Goal: Book appointment/travel/reservation

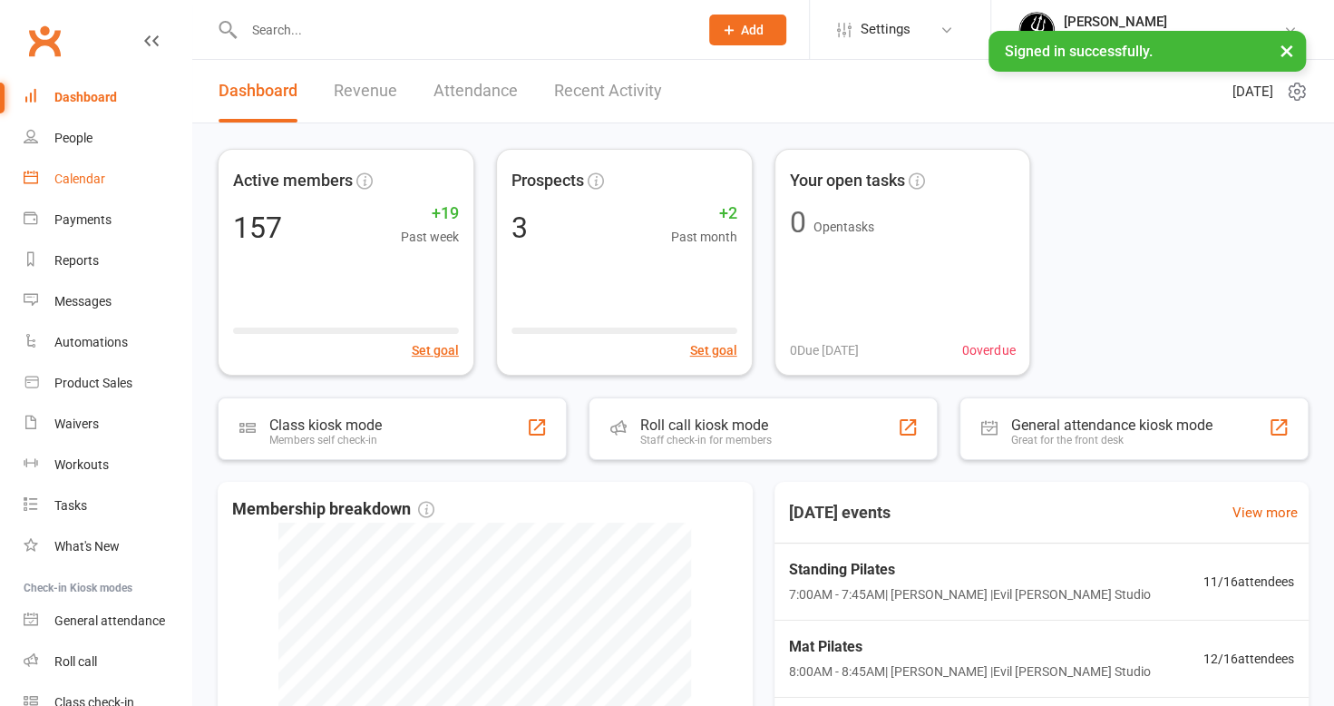
click at [73, 172] on div "Calendar" at bounding box center [79, 178] width 51 height 15
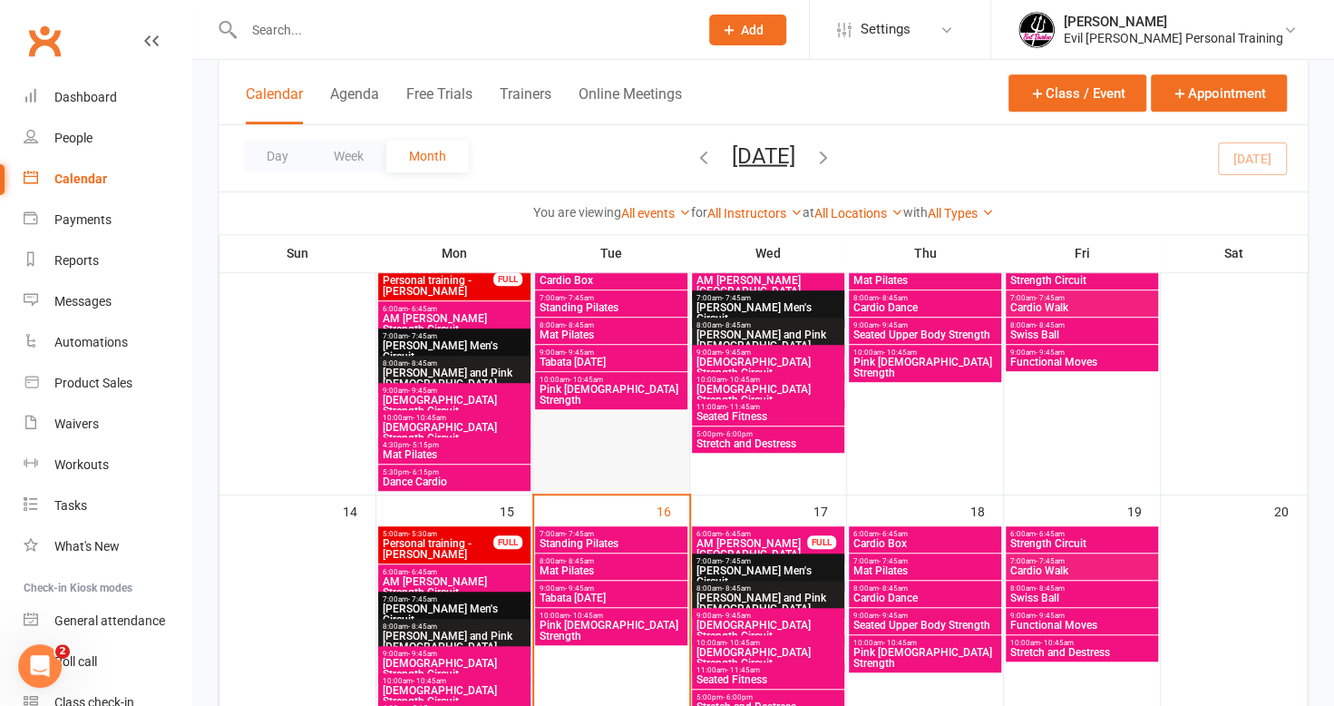
scroll to position [544, 0]
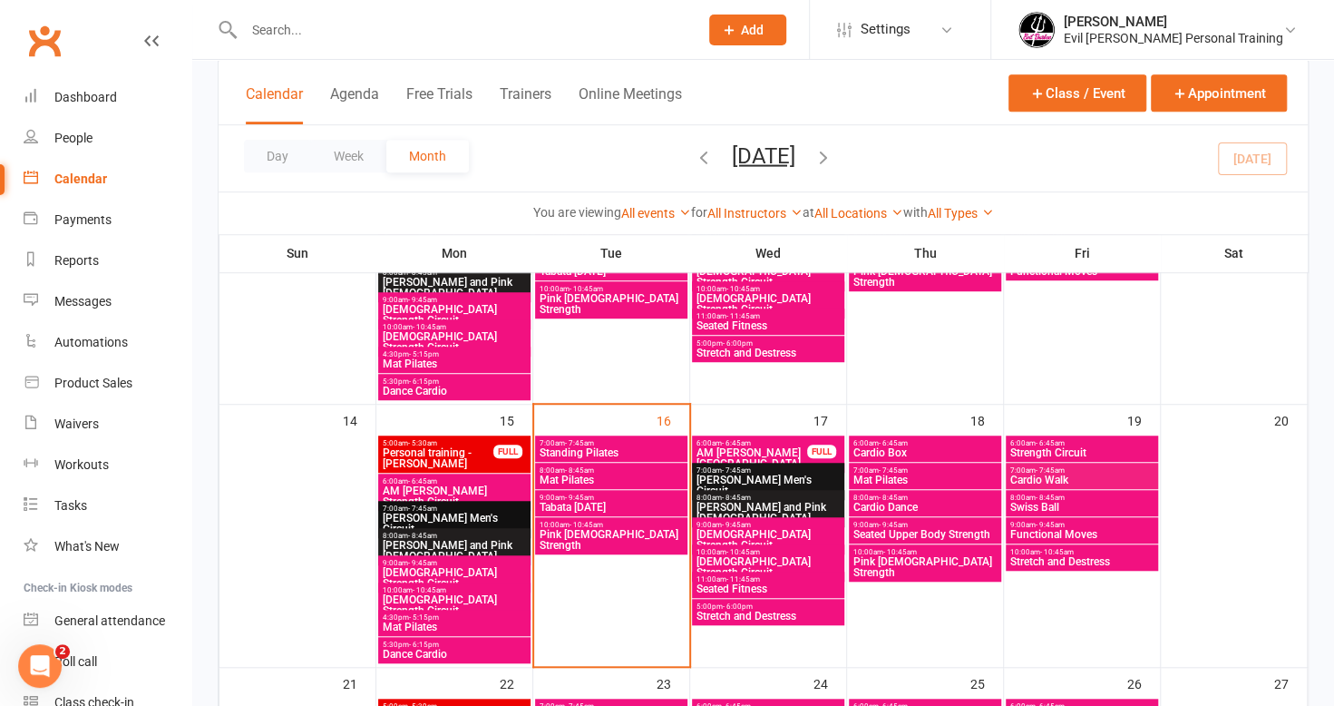
click at [590, 447] on span "Standing Pilates" at bounding box center [611, 452] width 145 height 11
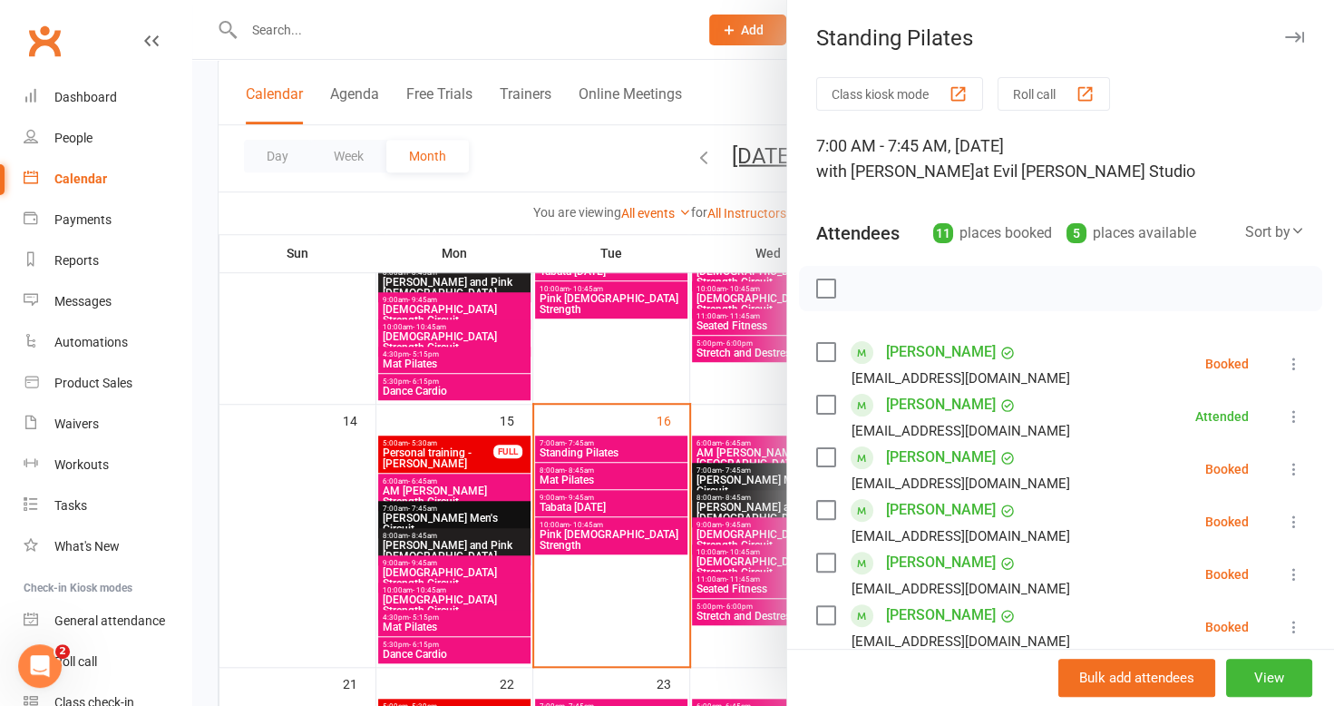
click at [589, 502] on div at bounding box center [763, 353] width 1142 height 706
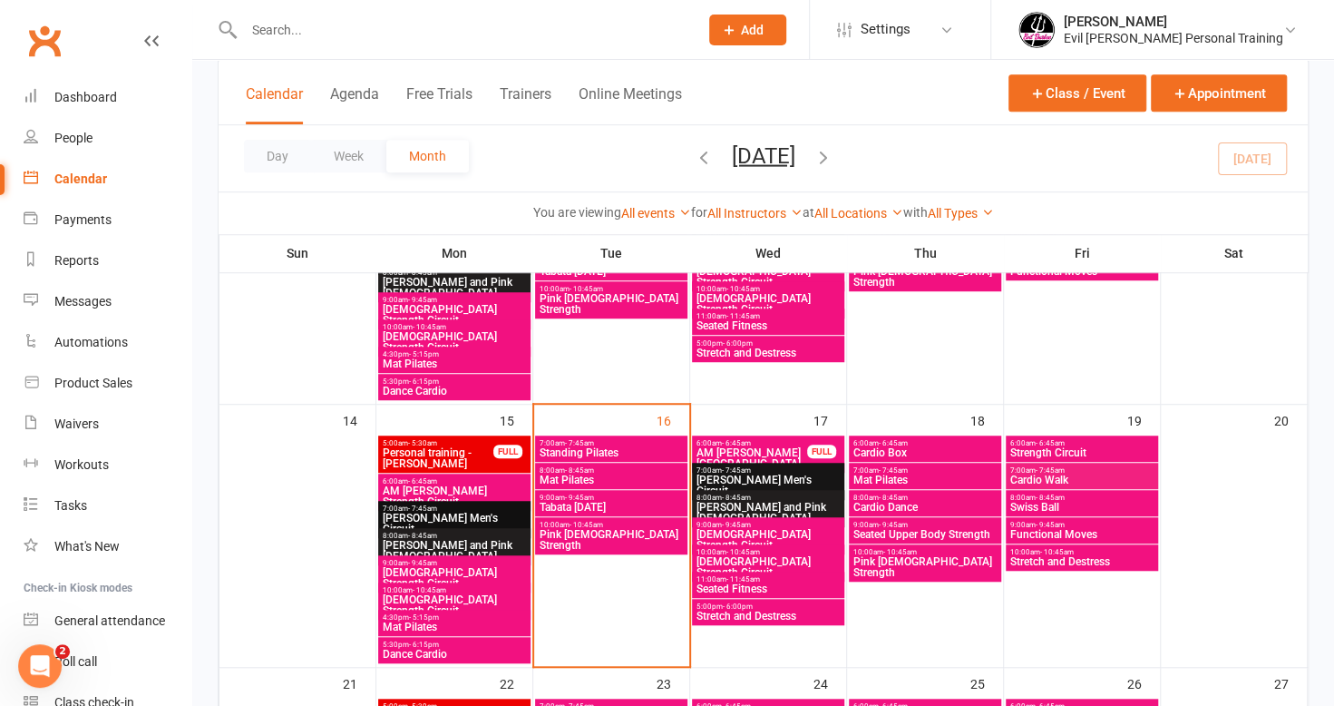
click at [580, 504] on span "Tabata [DATE]" at bounding box center [611, 507] width 145 height 11
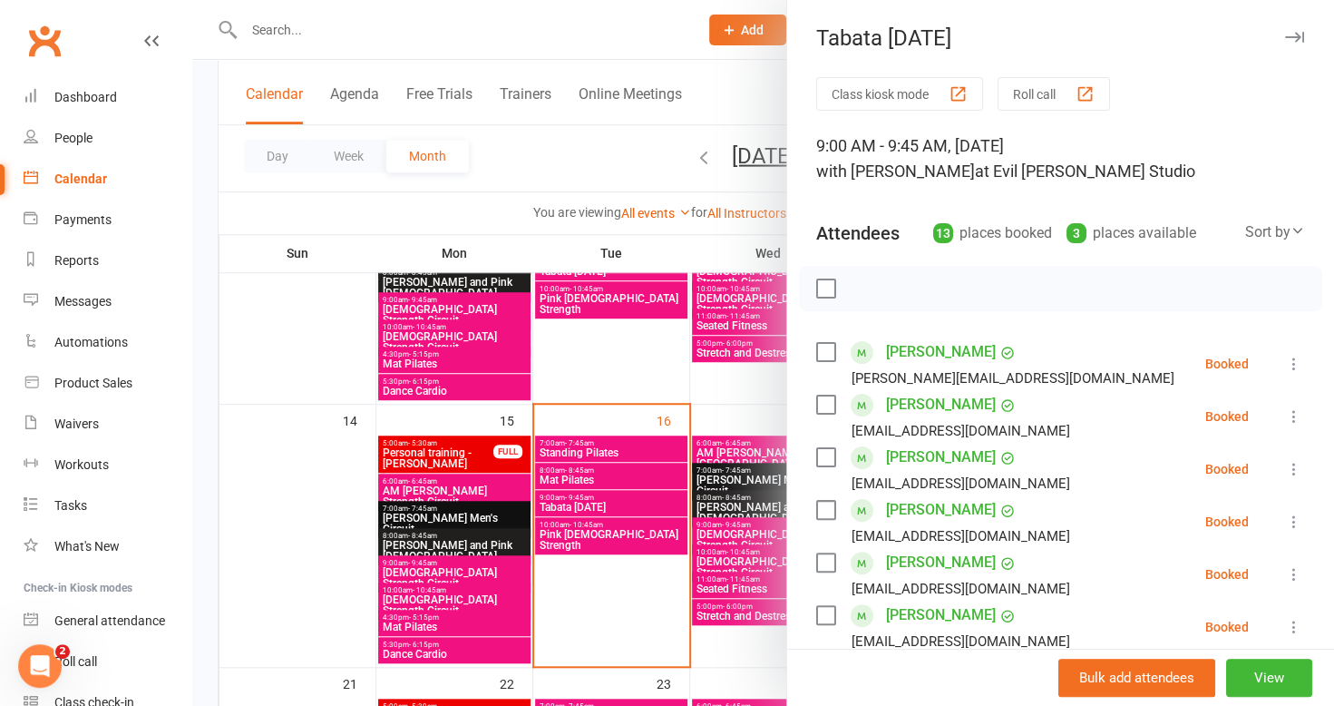
click at [595, 591] on div at bounding box center [763, 353] width 1142 height 706
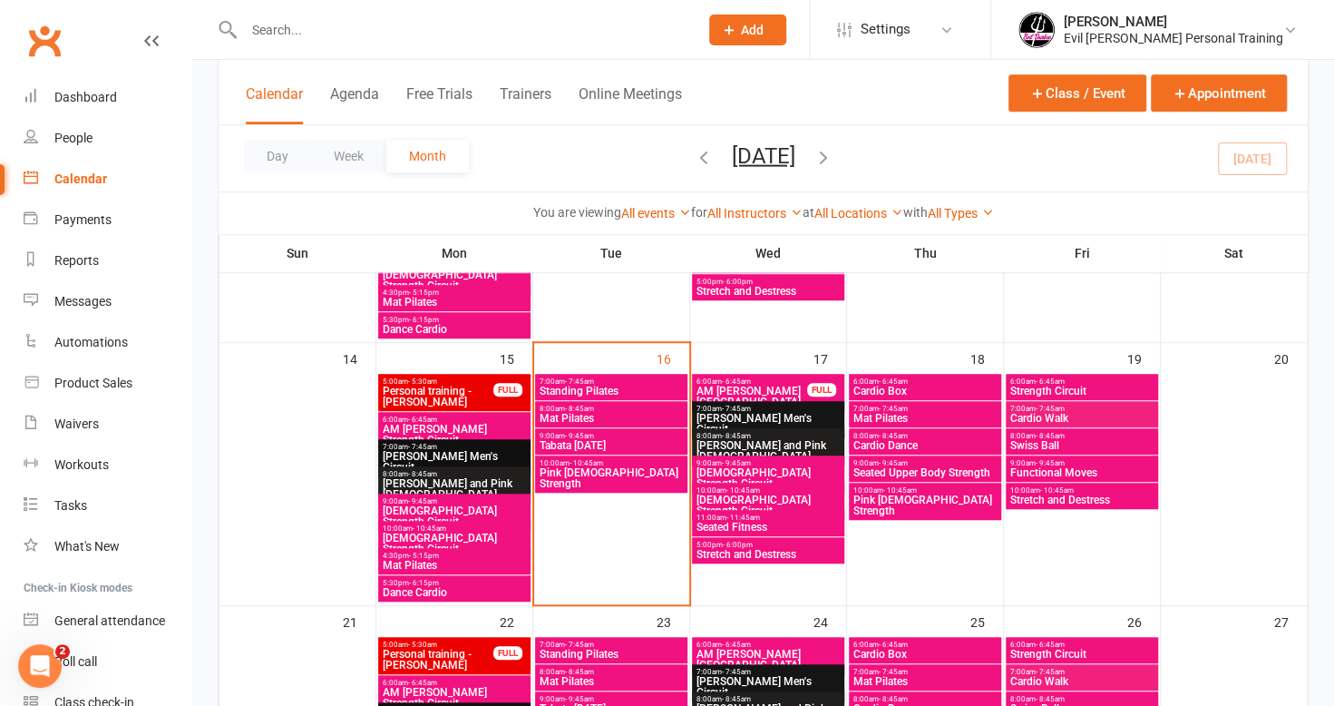
scroll to position [635, 0]
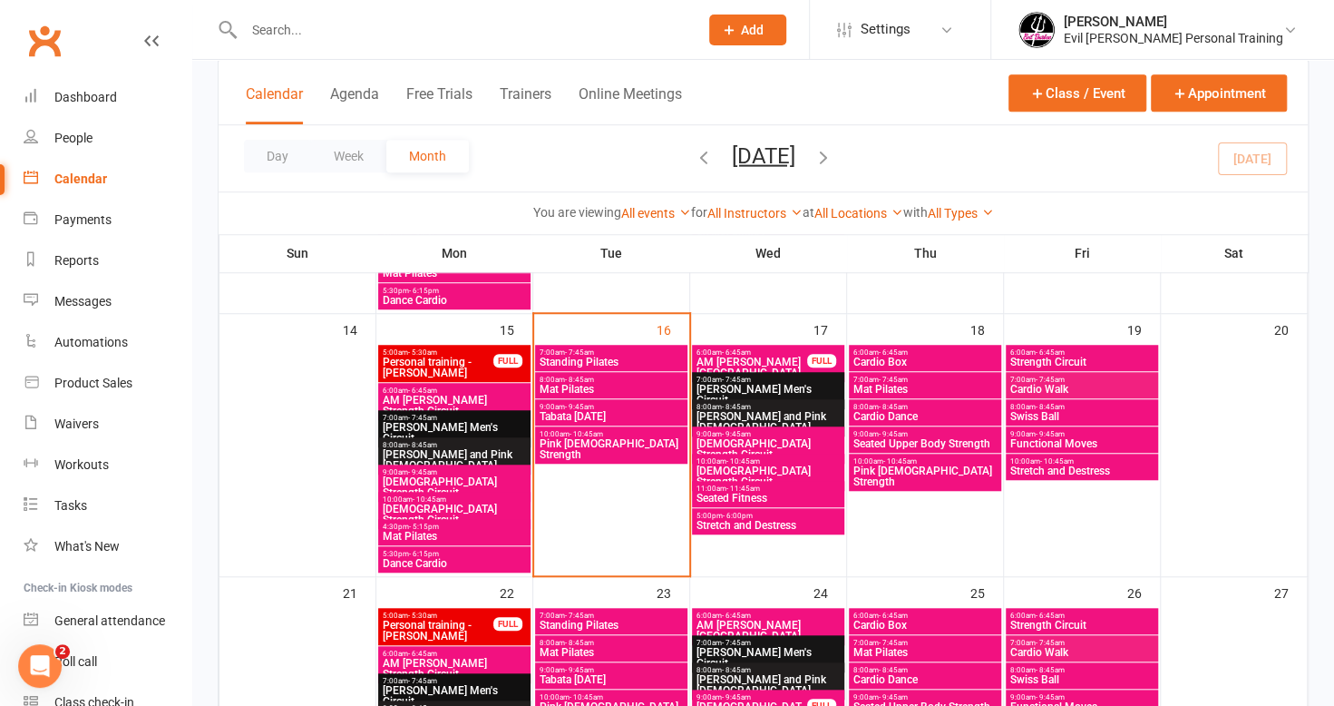
click at [760, 498] on span "Seated Fitness" at bounding box center [768, 497] width 145 height 11
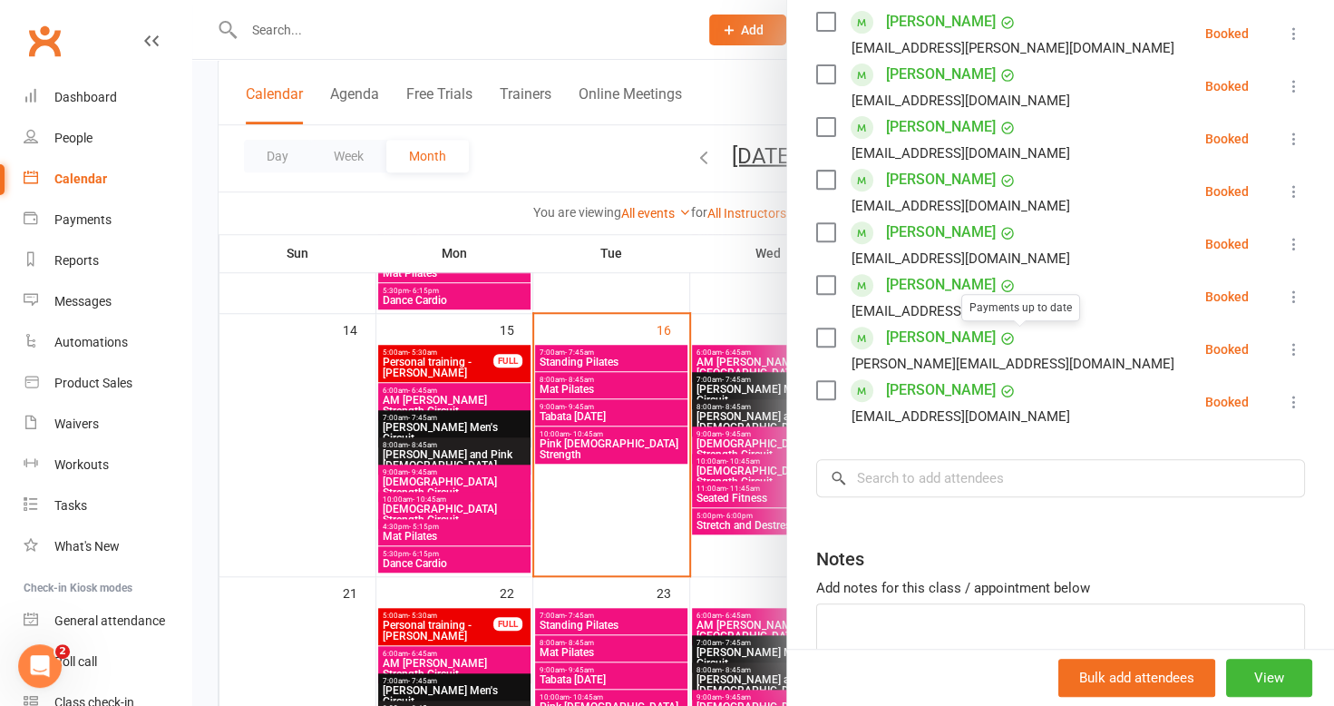
scroll to position [342, 0]
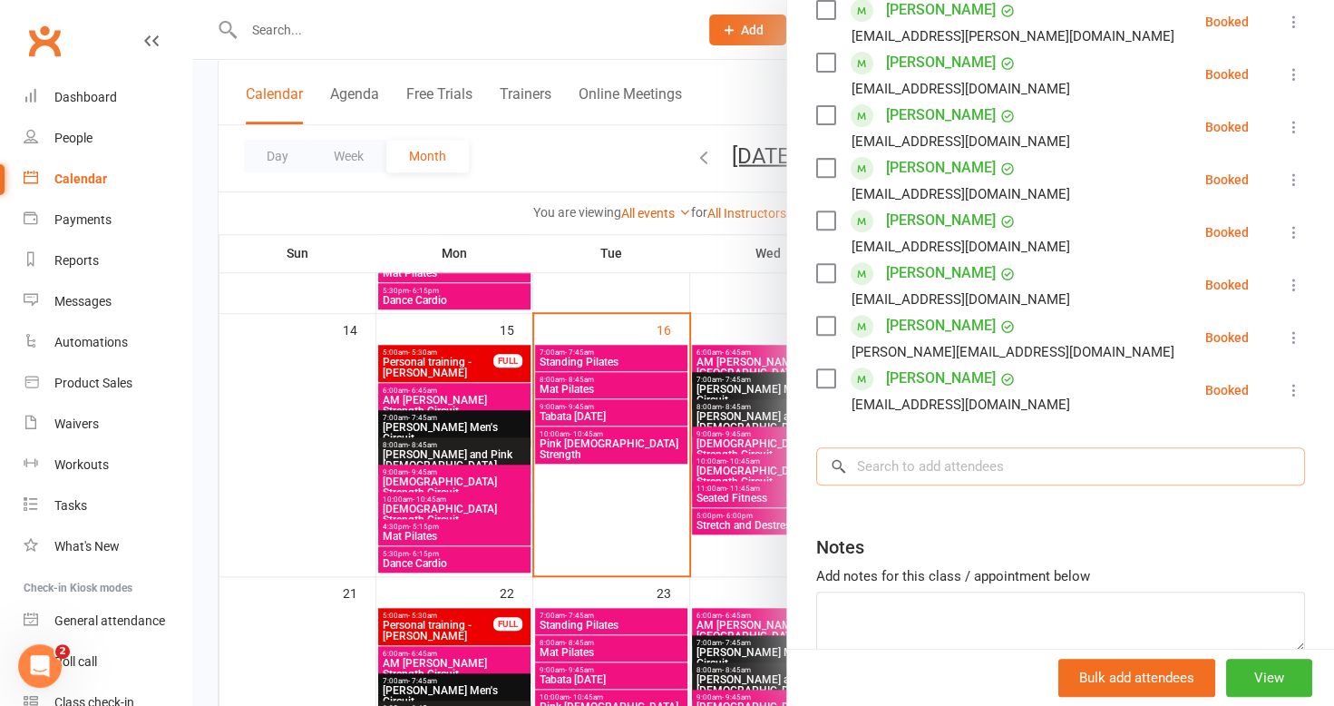
click at [984, 463] on input "search" at bounding box center [1060, 466] width 489 height 38
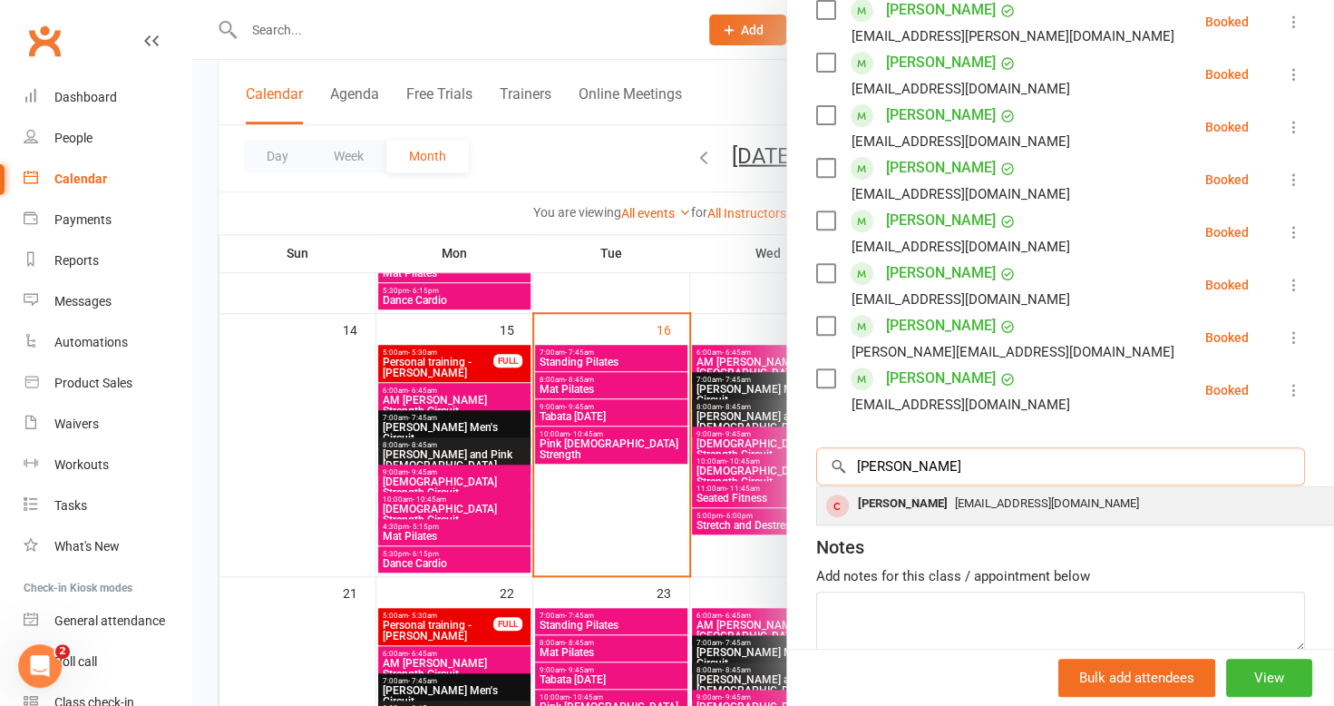
type input "[PERSON_NAME]"
click at [925, 509] on div "[EMAIL_ADDRESS][DOMAIN_NAME]" at bounding box center [1088, 504] width 528 height 26
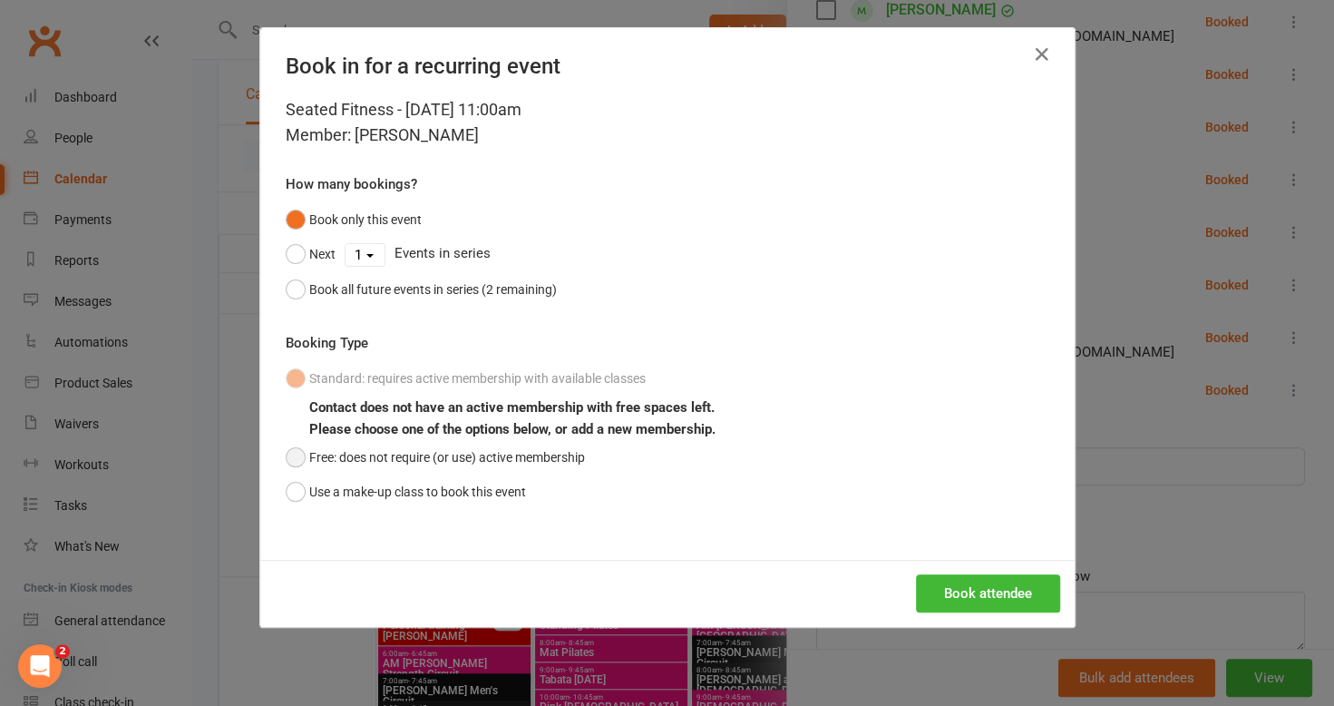
click at [498, 457] on button "Free: does not require (or use) active membership" at bounding box center [435, 457] width 299 height 34
click at [1016, 598] on button "Book attendee" at bounding box center [988, 593] width 144 height 38
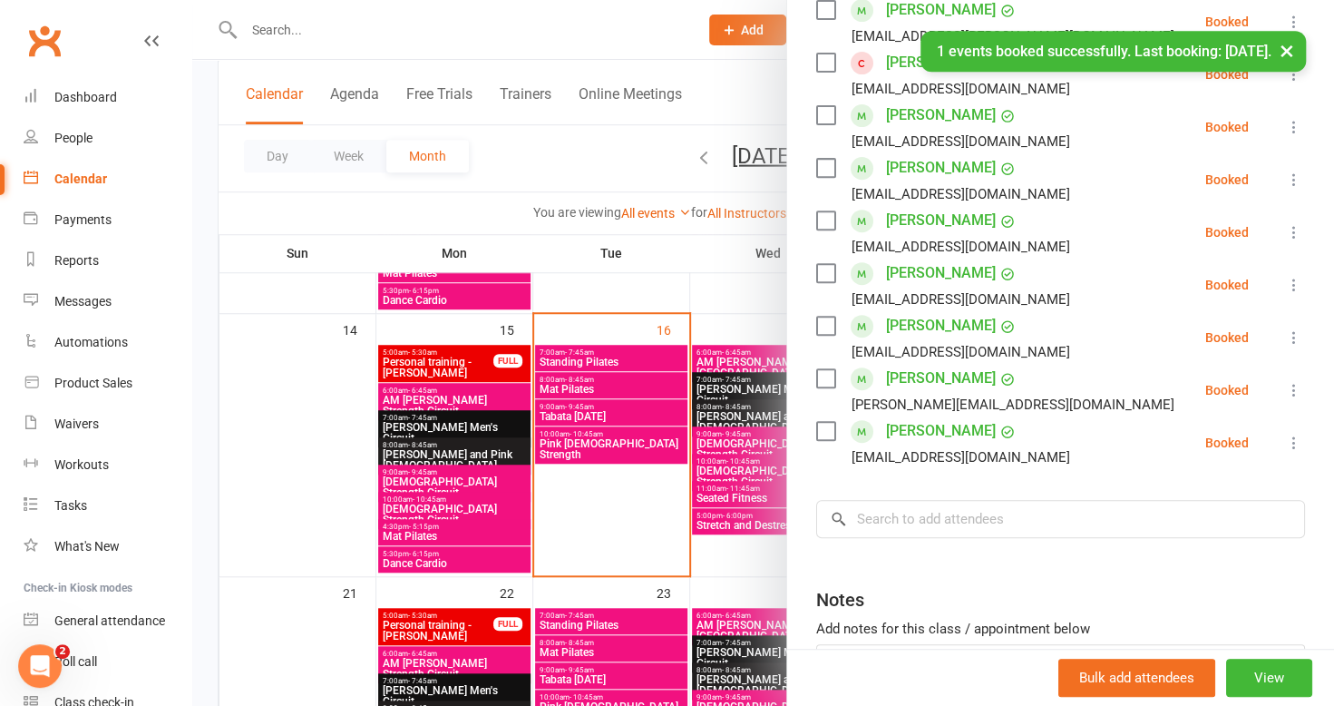
click at [657, 292] on div at bounding box center [763, 353] width 1142 height 706
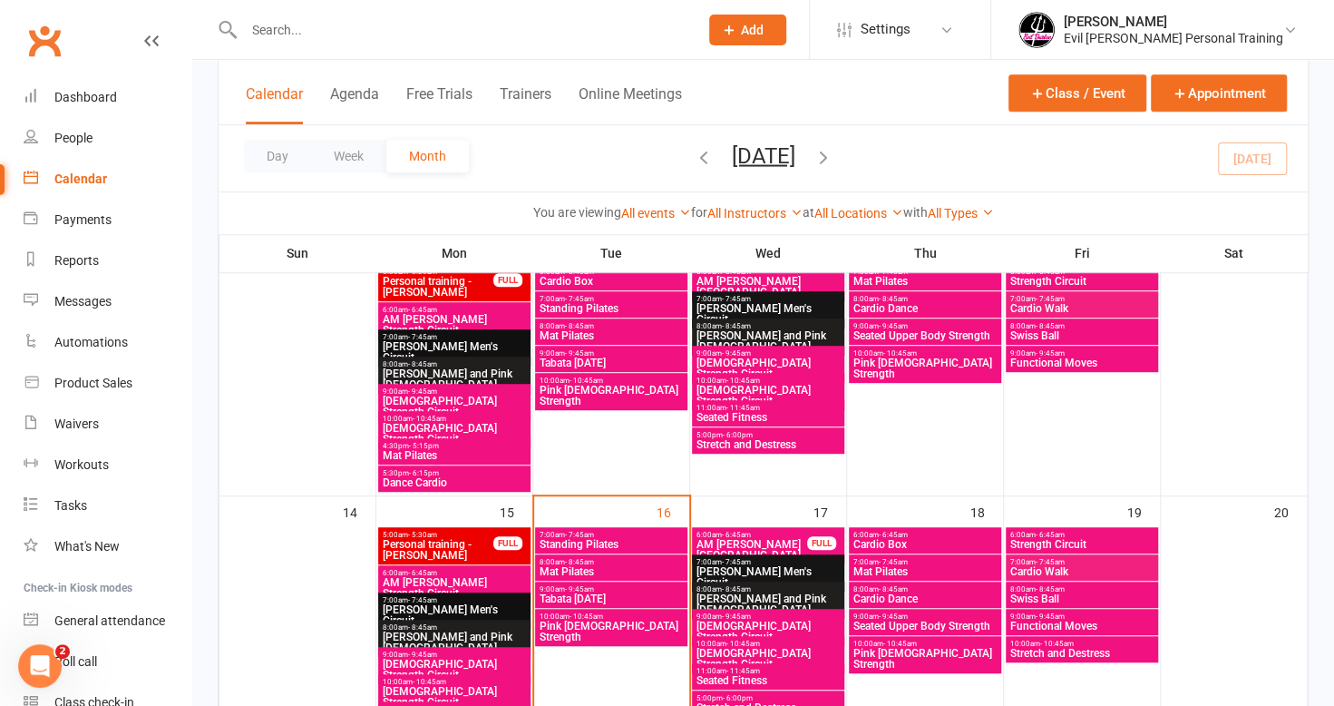
scroll to position [541, 0]
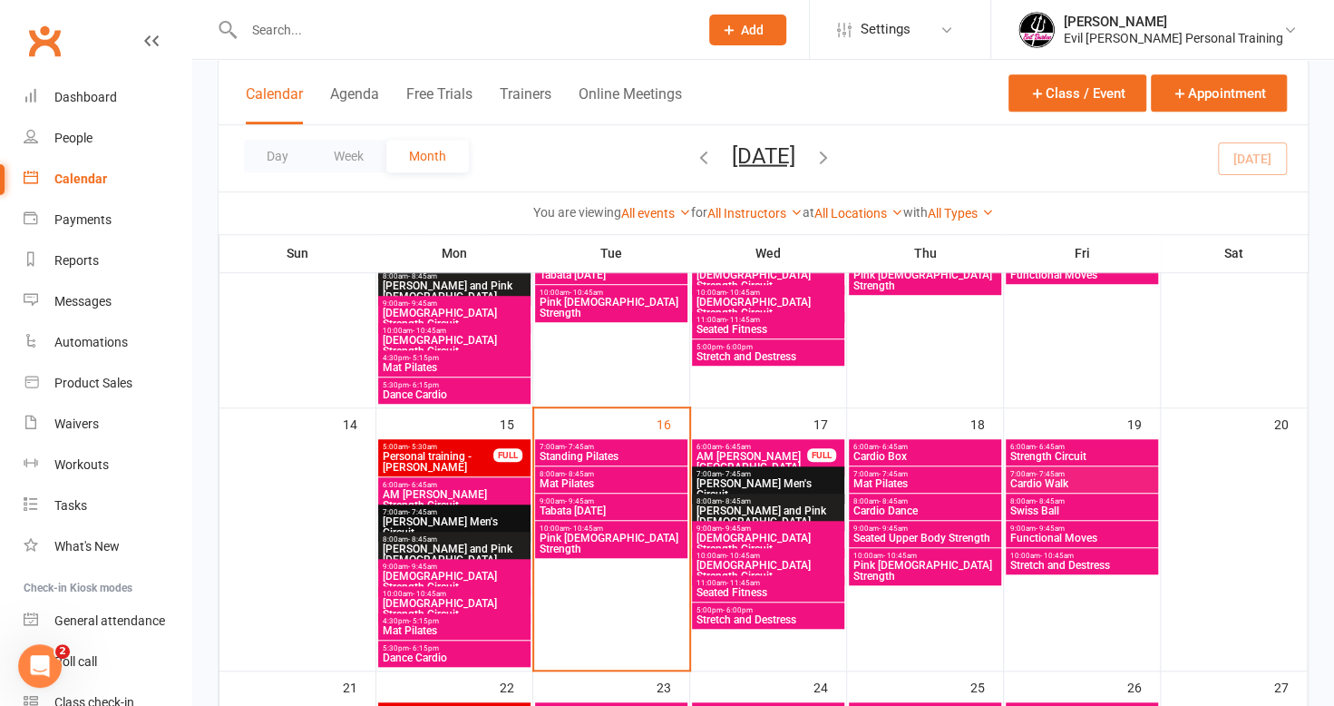
click at [902, 451] on span "Cardio Box" at bounding box center [925, 456] width 145 height 11
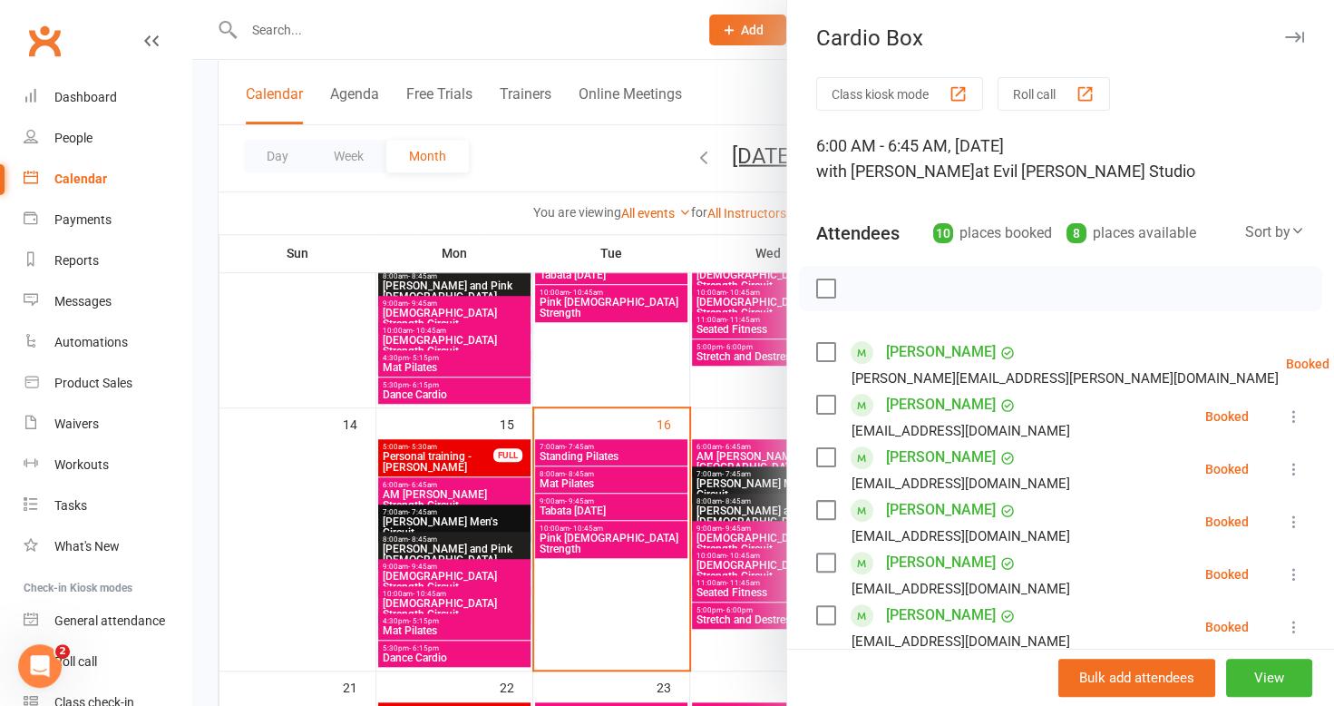
click at [609, 346] on div at bounding box center [763, 353] width 1142 height 706
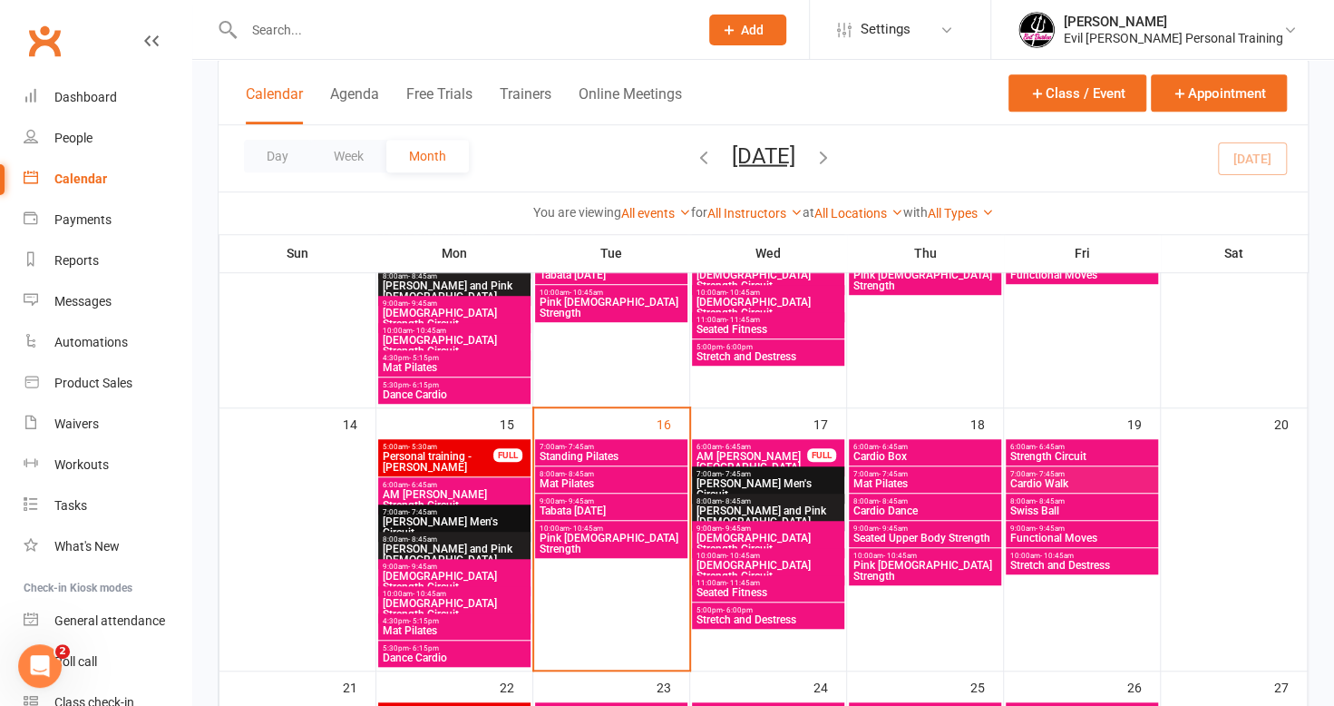
click at [878, 485] on span "Mat Pilates" at bounding box center [925, 483] width 145 height 11
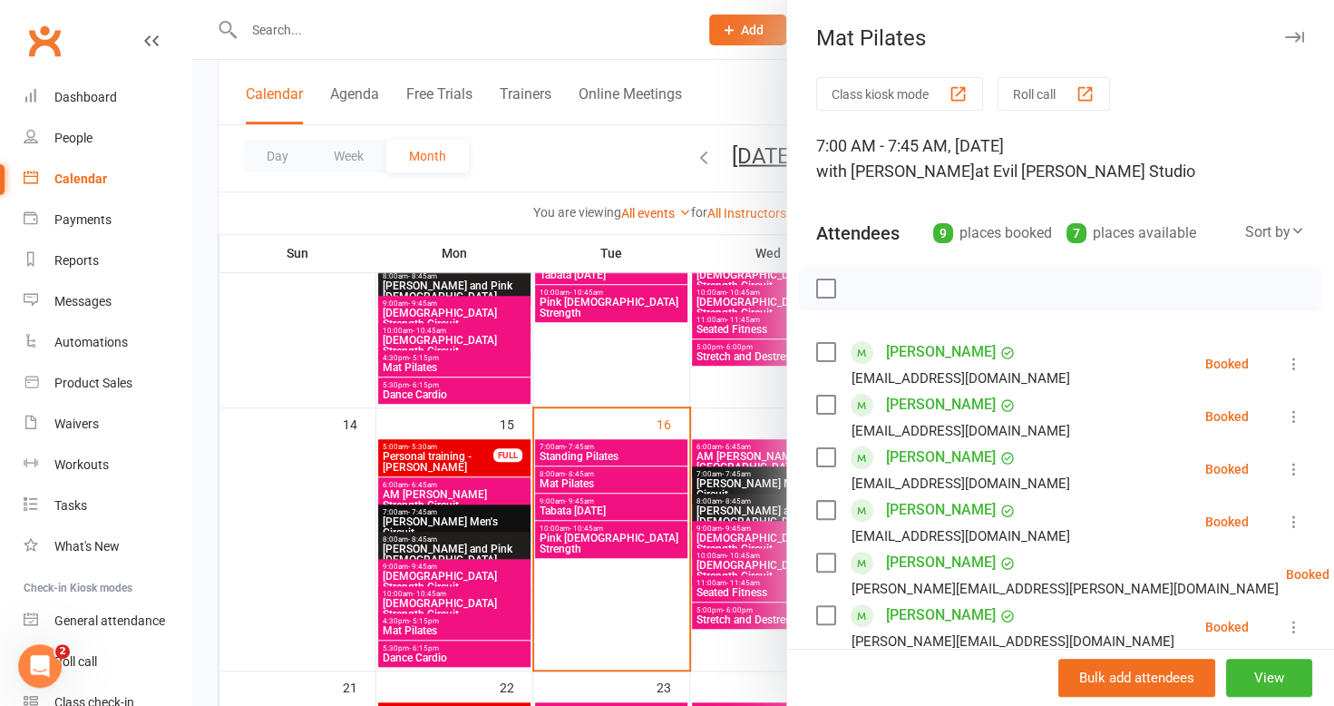
click at [636, 336] on div at bounding box center [763, 353] width 1142 height 706
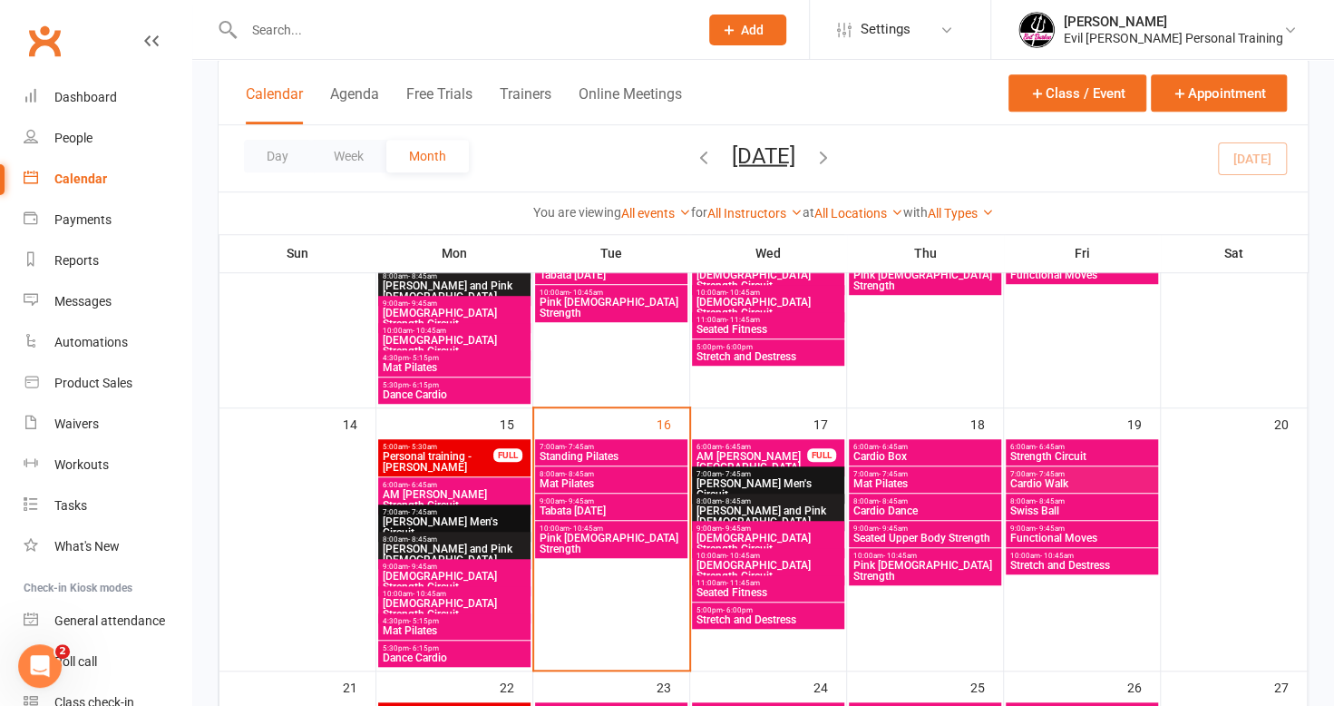
click at [739, 451] on span "AM [PERSON_NAME][GEOGRAPHIC_DATA]" at bounding box center [752, 462] width 112 height 22
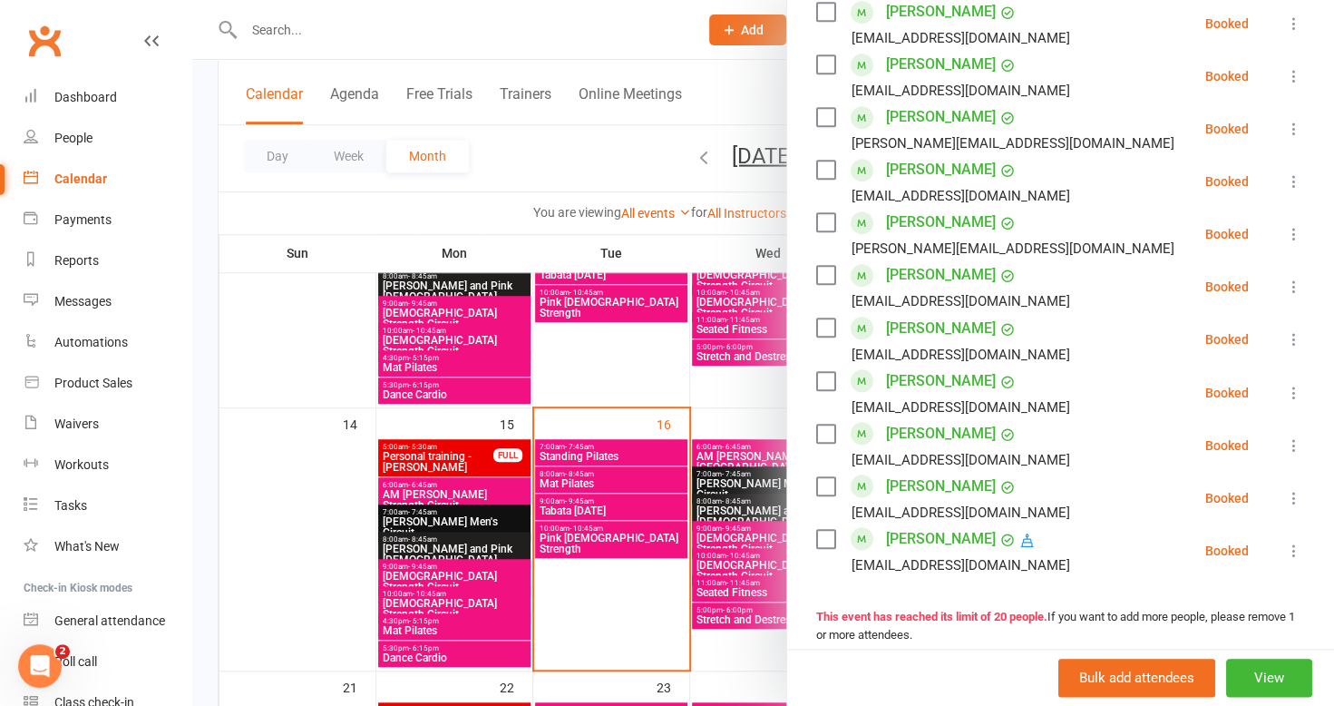
scroll to position [998, 0]
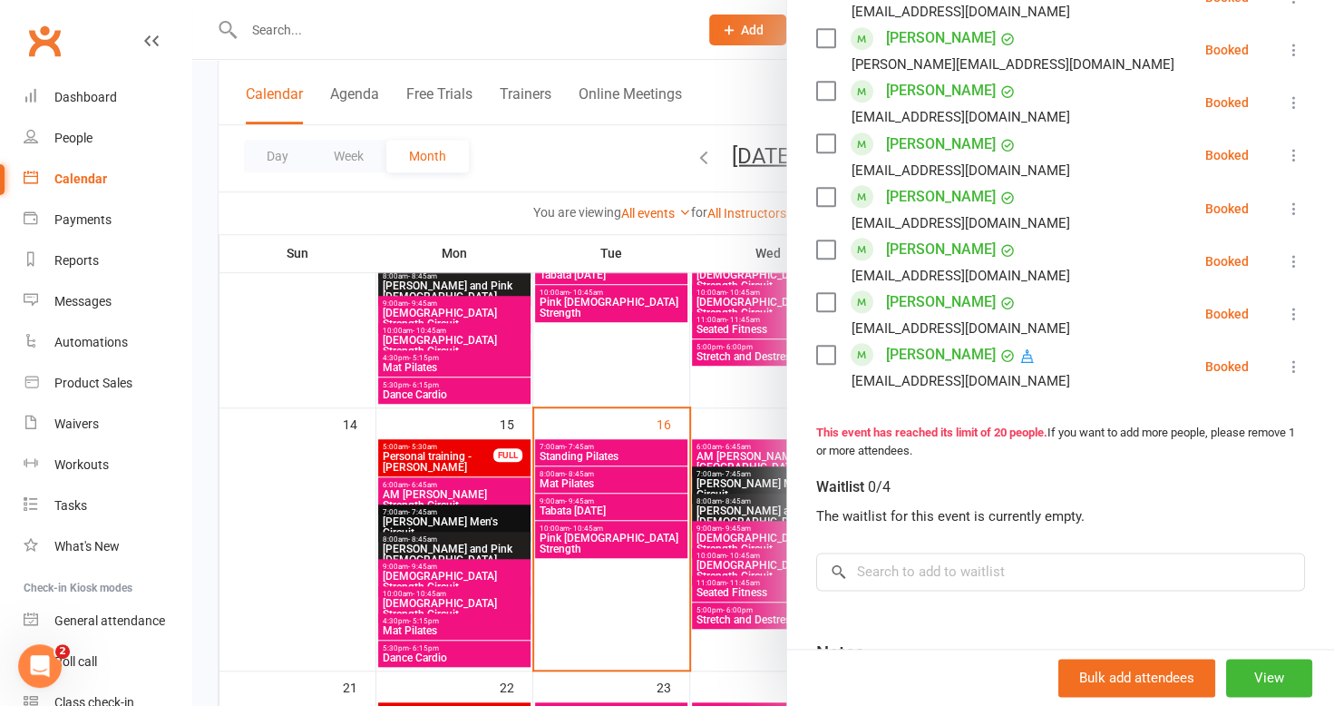
drag, startPoint x: 580, startPoint y: 331, endPoint x: 621, endPoint y: 495, distance: 169.4
click at [583, 332] on div at bounding box center [763, 353] width 1142 height 706
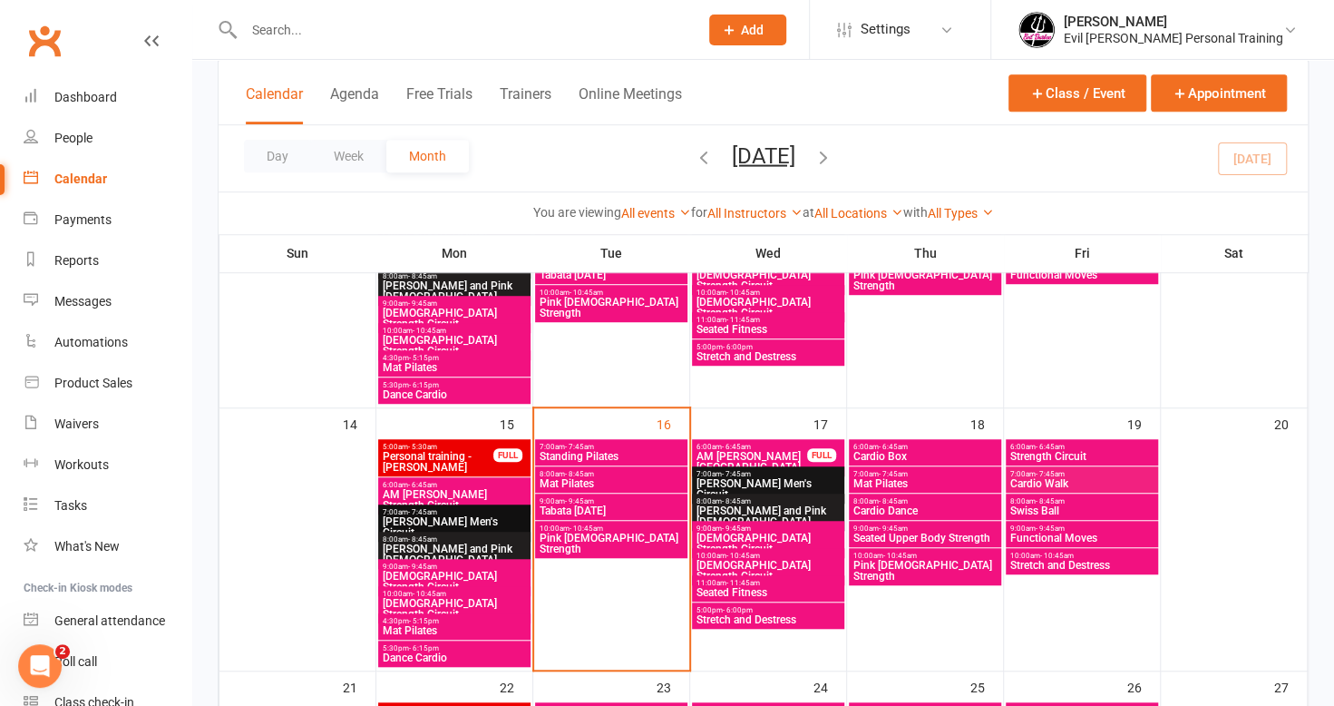
click at [626, 533] on span "Pink [DEMOGRAPHIC_DATA] Strength" at bounding box center [611, 543] width 145 height 22
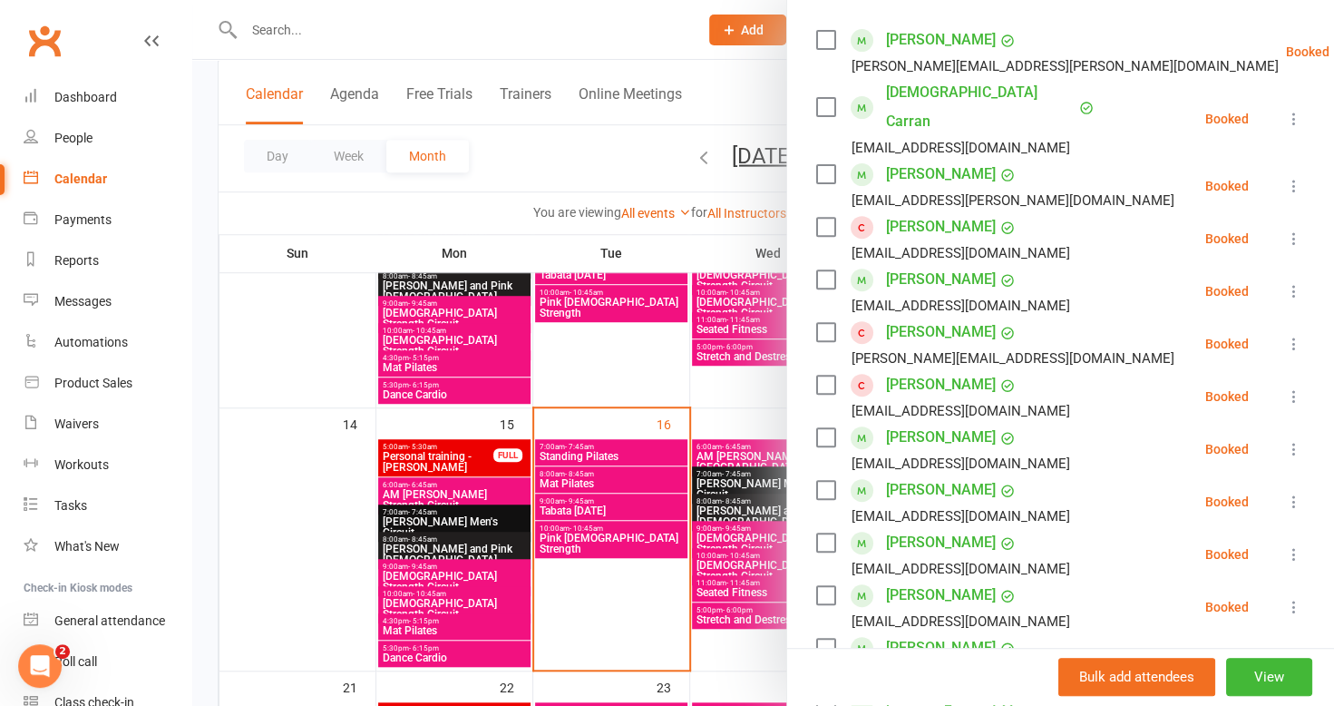
scroll to position [272, 0]
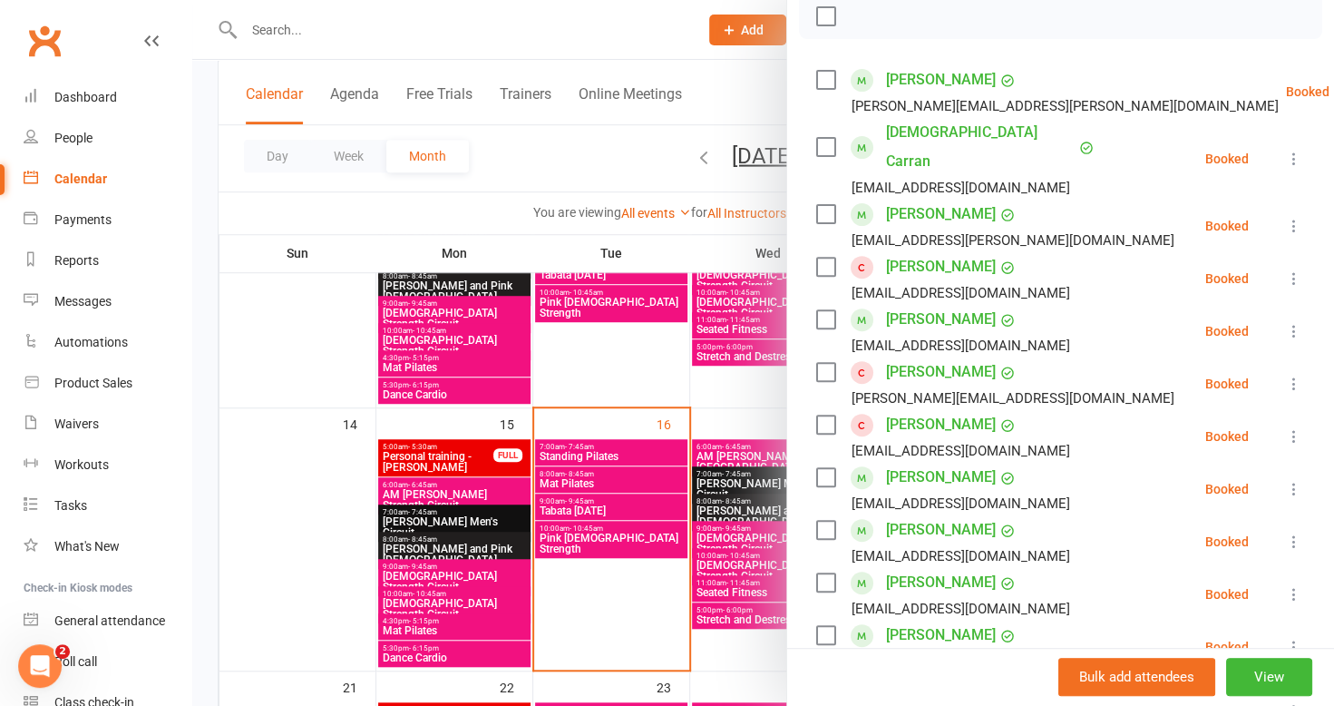
click at [586, 479] on div at bounding box center [763, 353] width 1142 height 706
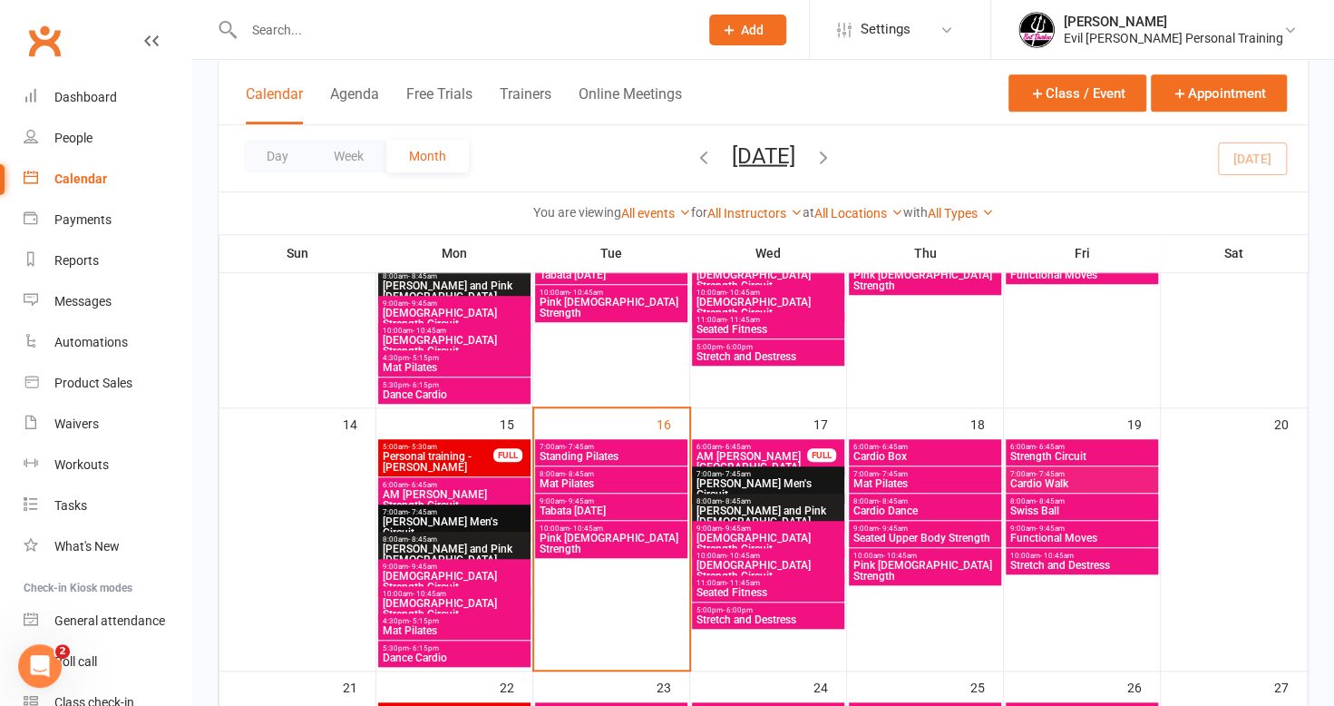
click at [590, 485] on span "Mat Pilates" at bounding box center [611, 483] width 145 height 11
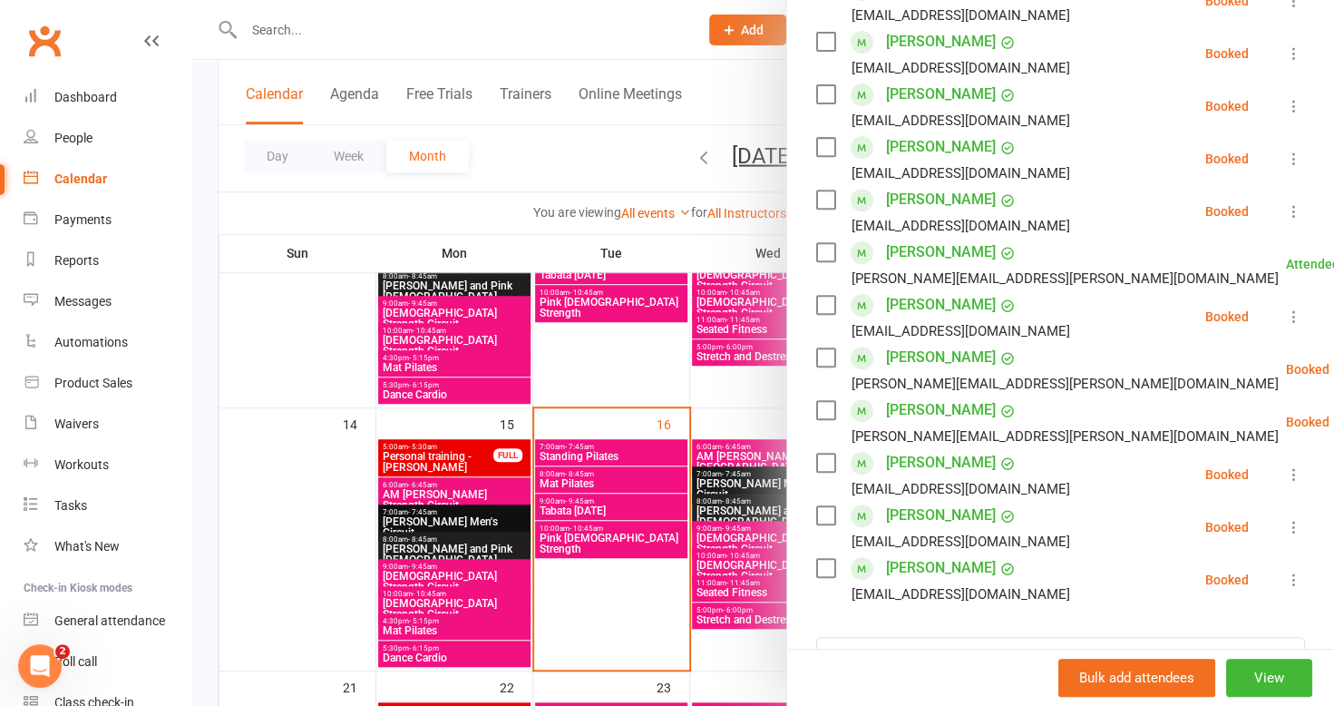
scroll to position [453, 0]
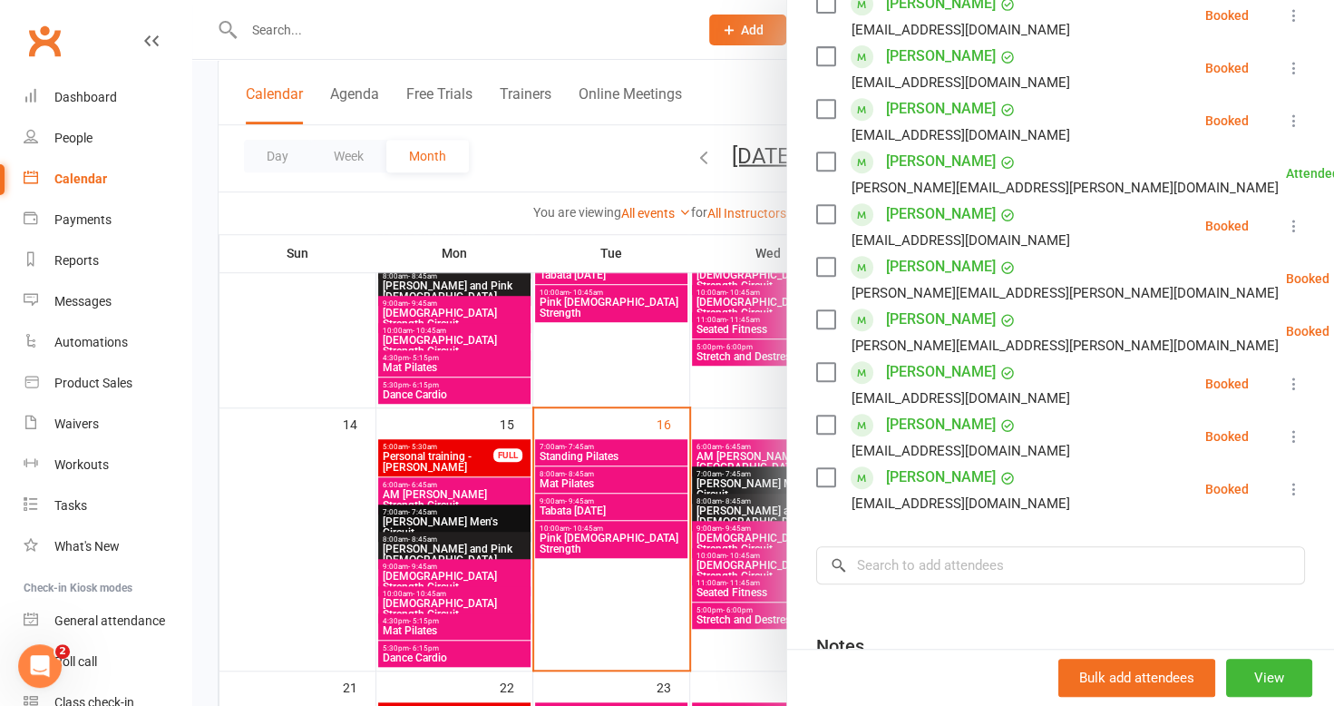
click at [600, 480] on div at bounding box center [763, 353] width 1142 height 706
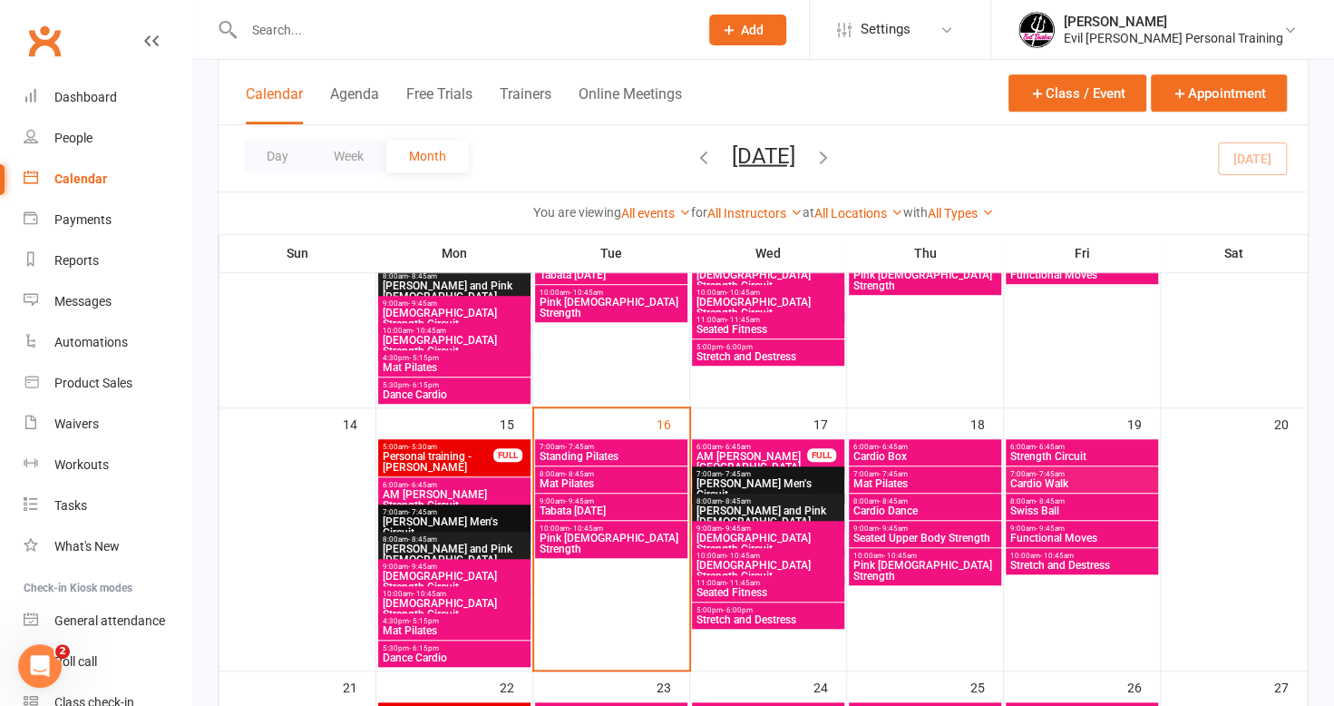
click at [594, 491] on div at bounding box center [611, 554] width 151 height 229
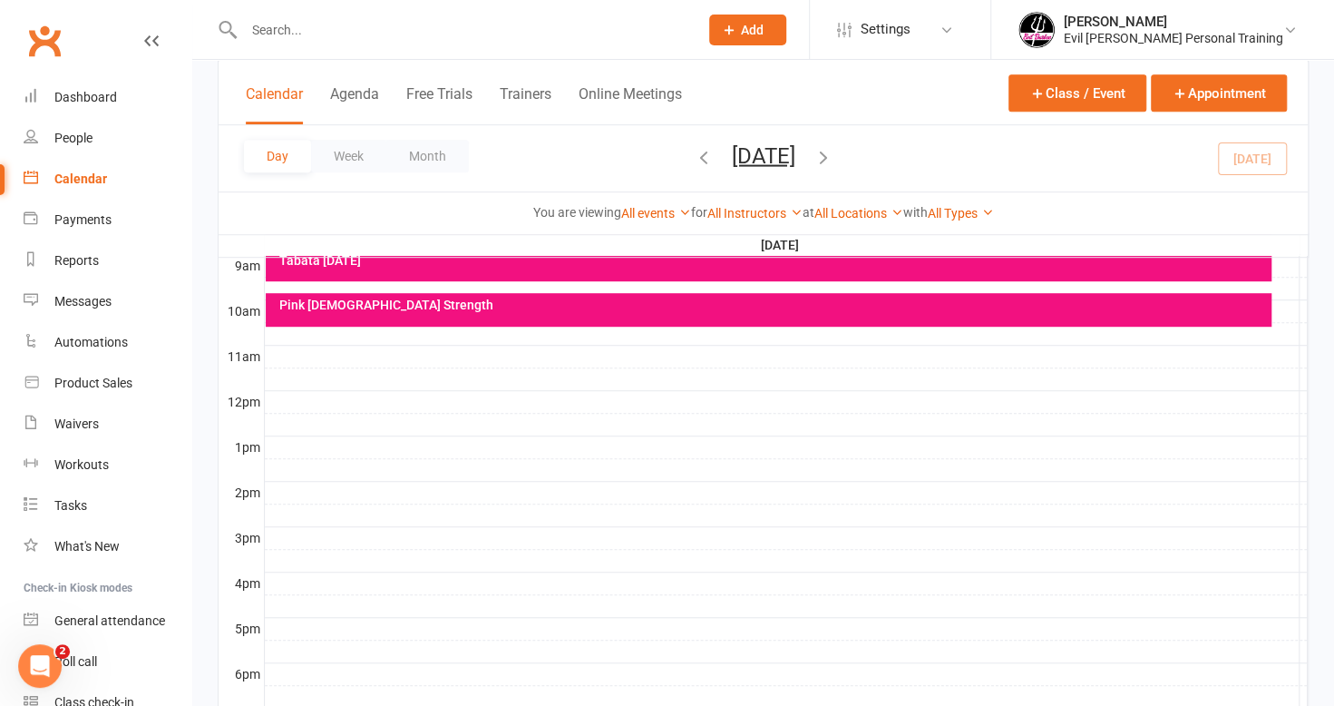
scroll to position [0, 0]
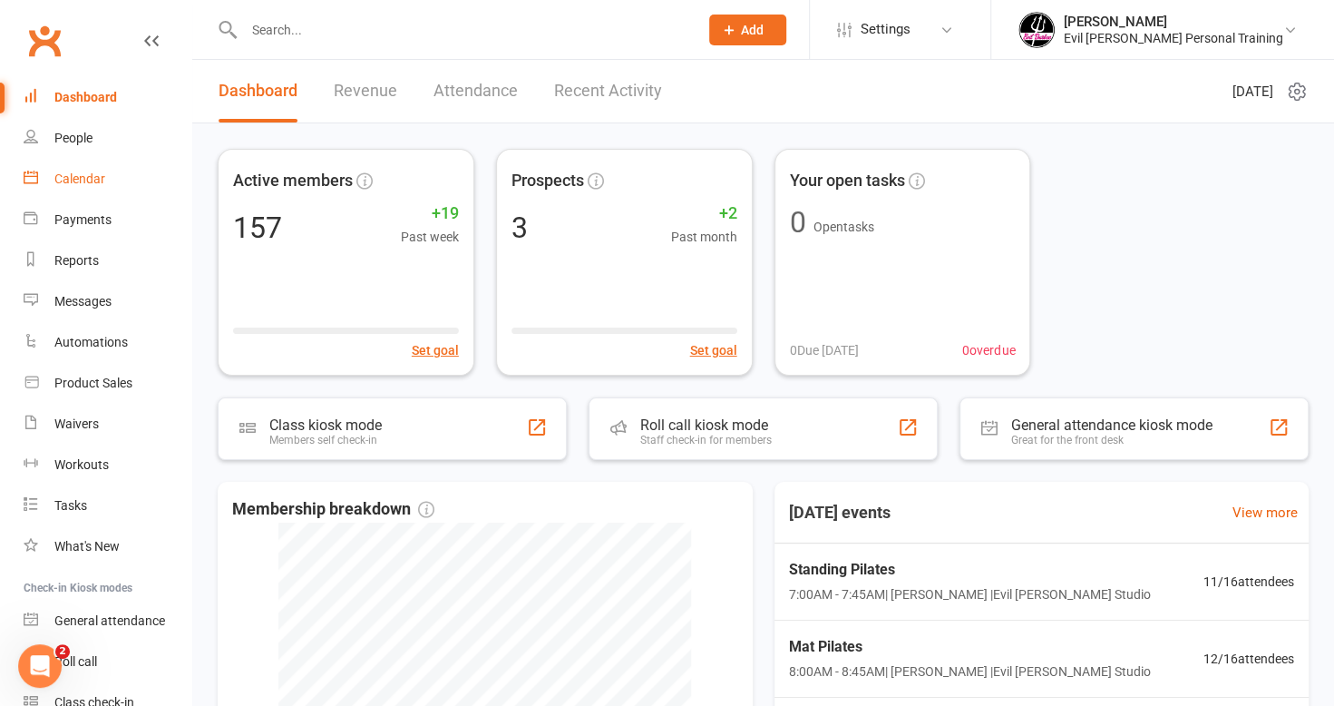
click at [120, 189] on link "Calendar" at bounding box center [108, 179] width 168 height 41
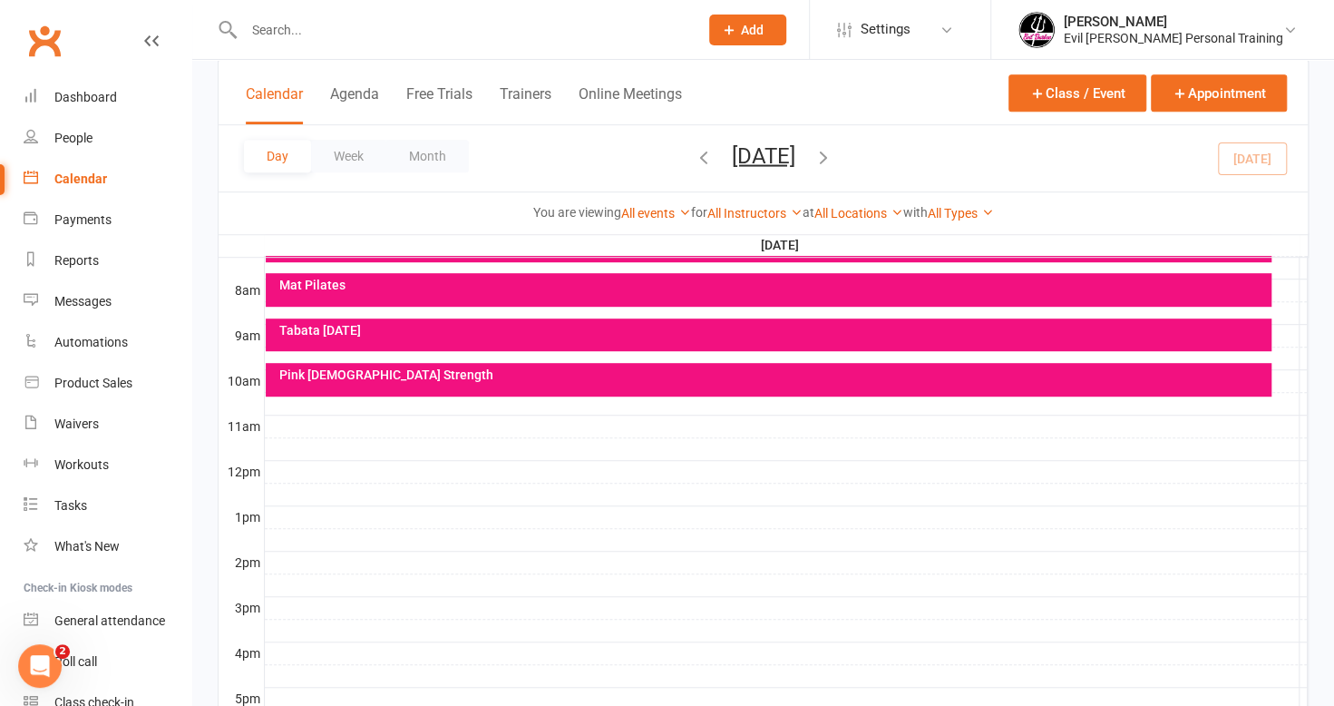
scroll to position [453, 0]
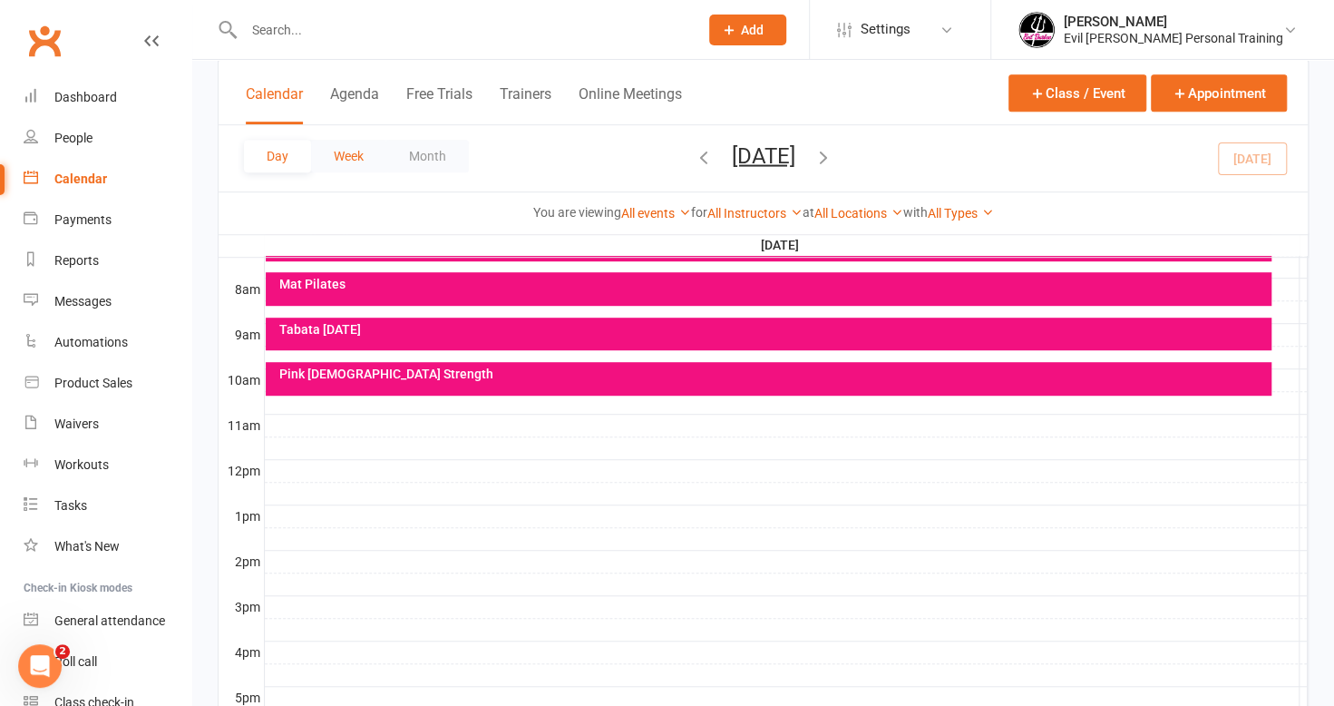
drag, startPoint x: 335, startPoint y: 160, endPoint x: 346, endPoint y: 164, distance: 12.6
click at [335, 160] on button "Week" at bounding box center [348, 156] width 75 height 33
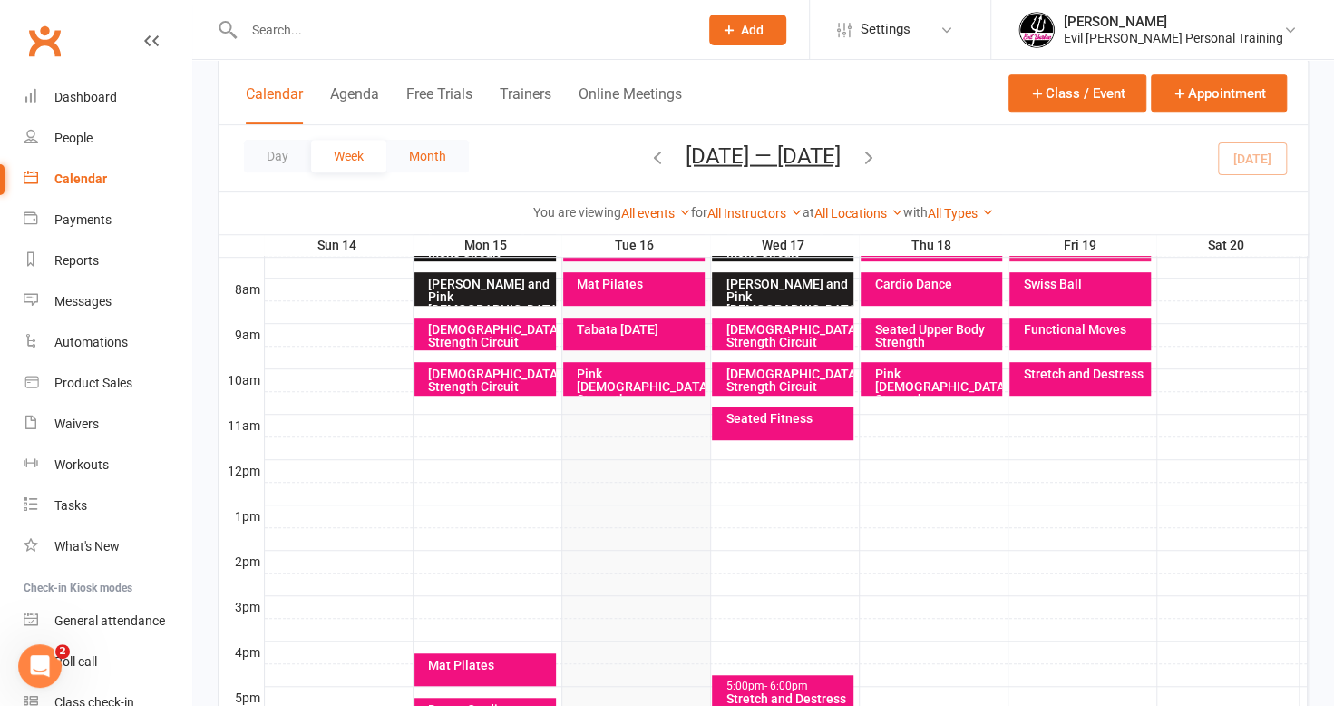
click at [439, 149] on button "Month" at bounding box center [427, 156] width 83 height 33
